Goal: Task Accomplishment & Management: Use online tool/utility

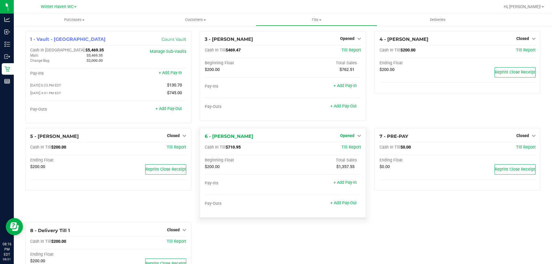
click at [343, 138] on span "Opened" at bounding box center [347, 135] width 14 height 5
click at [348, 147] on link "Close Till" at bounding box center [348, 147] width 16 height 5
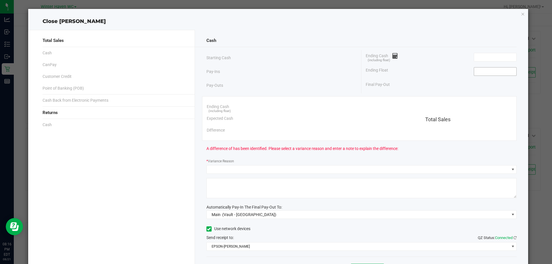
click at [492, 68] on input at bounding box center [495, 72] width 42 height 8
type input "5"
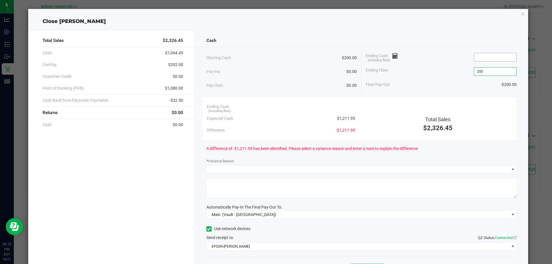
type input "$200.00"
click at [485, 57] on input at bounding box center [495, 57] width 42 height 8
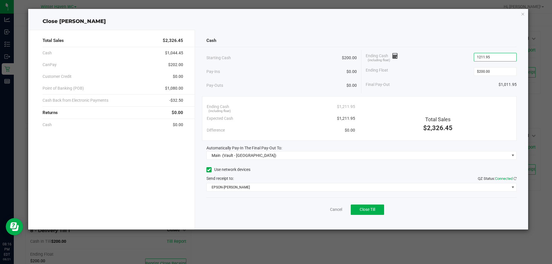
type input "$1,211.95"
click at [444, 93] on div "Starting Cash $200.00 Pay-Ins $0.00 Pay-Outs $0.00 Ending Cash (including float…" at bounding box center [361, 71] width 310 height 43
click at [375, 213] on button "Close Till" at bounding box center [366, 210] width 33 height 10
drag, startPoint x: 324, startPoint y: 209, endPoint x: 293, endPoint y: 217, distance: 32.1
click at [323, 209] on link "Dismiss" at bounding box center [323, 210] width 14 height 6
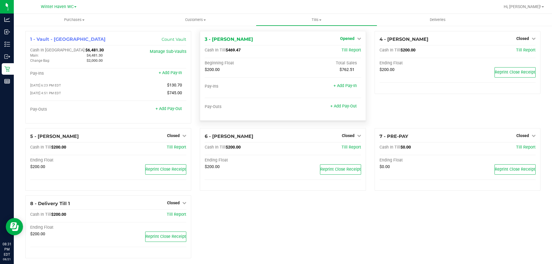
click at [340, 38] on span "Opened" at bounding box center [347, 38] width 14 height 5
click at [350, 51] on link "Close Till" at bounding box center [348, 50] width 16 height 5
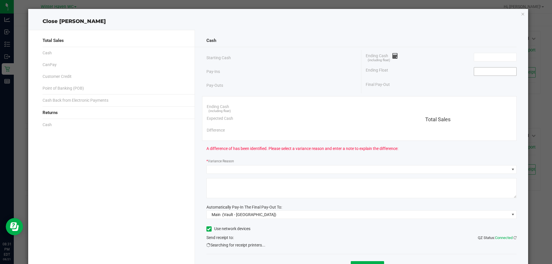
click at [483, 72] on input at bounding box center [495, 72] width 42 height 8
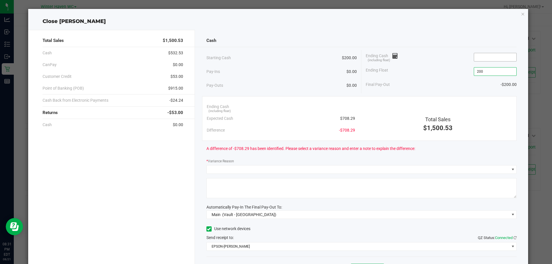
type input "$200.00"
click at [484, 57] on input at bounding box center [495, 57] width 42 height 8
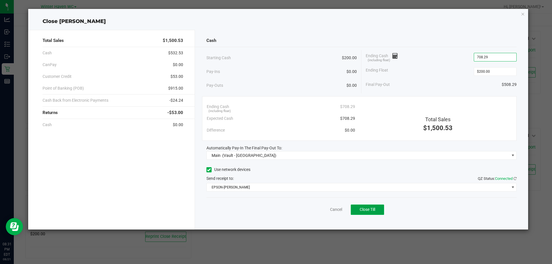
type input "$708.29"
click at [371, 210] on span "Close Till" at bounding box center [367, 209] width 16 height 5
click at [314, 211] on div "Dismiss Reprint Closing Receipt" at bounding box center [361, 208] width 310 height 22
click at [321, 211] on link "Dismiss" at bounding box center [323, 210] width 14 height 6
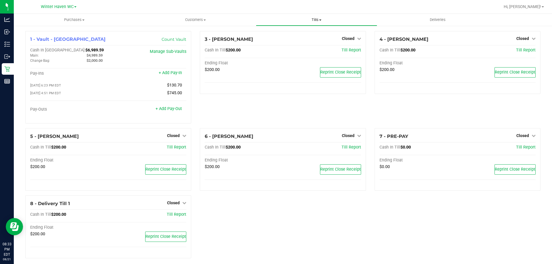
click at [312, 21] on span "Tills" at bounding box center [316, 19] width 120 height 5
click at [292, 43] on span "Reconcile e-payments" at bounding box center [284, 41] width 57 height 5
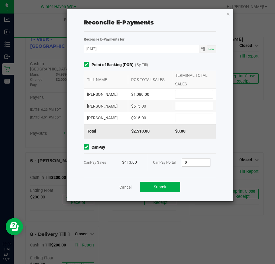
click at [198, 162] on input "0" at bounding box center [196, 162] width 28 height 8
type input "$413.00"
click at [192, 117] on input at bounding box center [194, 118] width 37 height 8
type input "$915.00"
click at [211, 107] on input at bounding box center [194, 106] width 37 height 8
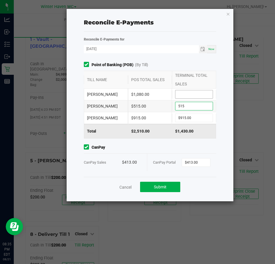
type input "$515.00"
click at [200, 96] on input at bounding box center [194, 94] width 37 height 8
type input "$1,080.00"
click at [183, 149] on span "CanPay" at bounding box center [150, 147] width 133 height 6
click at [170, 184] on button "Submit" at bounding box center [160, 187] width 40 height 10
